Goal: Transaction & Acquisition: Purchase product/service

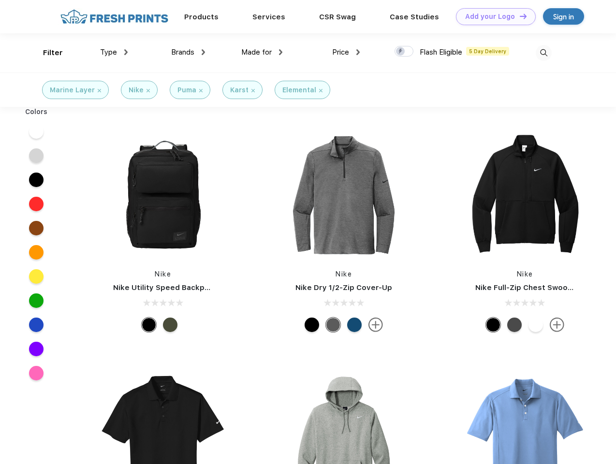
click at [492, 16] on link "Add your Logo Design Tool" at bounding box center [496, 16] width 80 height 17
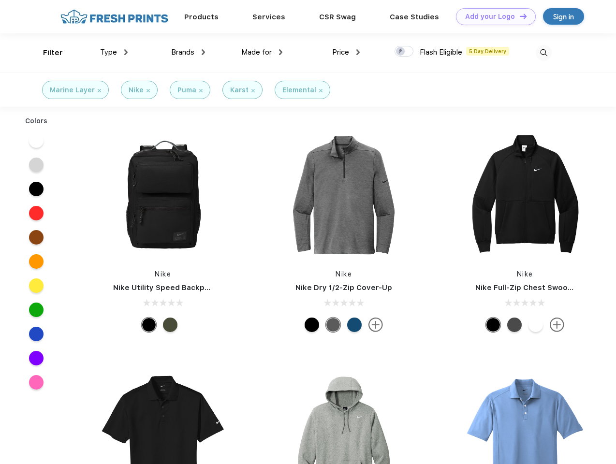
click at [0, 0] on div "Design Tool" at bounding box center [0, 0] width 0 height 0
click at [519, 16] on link "Add your Logo Design Tool" at bounding box center [496, 16] width 80 height 17
click at [46, 53] on div "Filter" at bounding box center [53, 52] width 20 height 11
click at [114, 52] on span "Type" at bounding box center [108, 52] width 17 height 9
click at [188, 52] on span "Brands" at bounding box center [182, 52] width 23 height 9
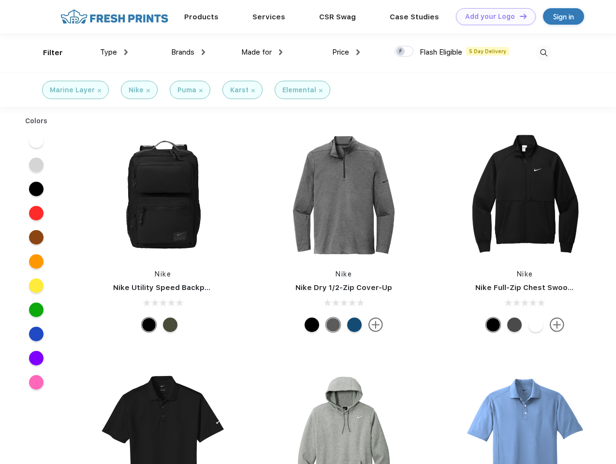
click at [262, 52] on span "Made for" at bounding box center [256, 52] width 30 height 9
click at [346, 52] on span "Price" at bounding box center [340, 52] width 17 height 9
click at [404, 52] on div at bounding box center [403, 51] width 19 height 11
click at [401, 52] on input "checkbox" at bounding box center [397, 48] width 6 height 6
click at [543, 53] on img at bounding box center [543, 53] width 16 height 16
